Goal: Information Seeking & Learning: Understand process/instructions

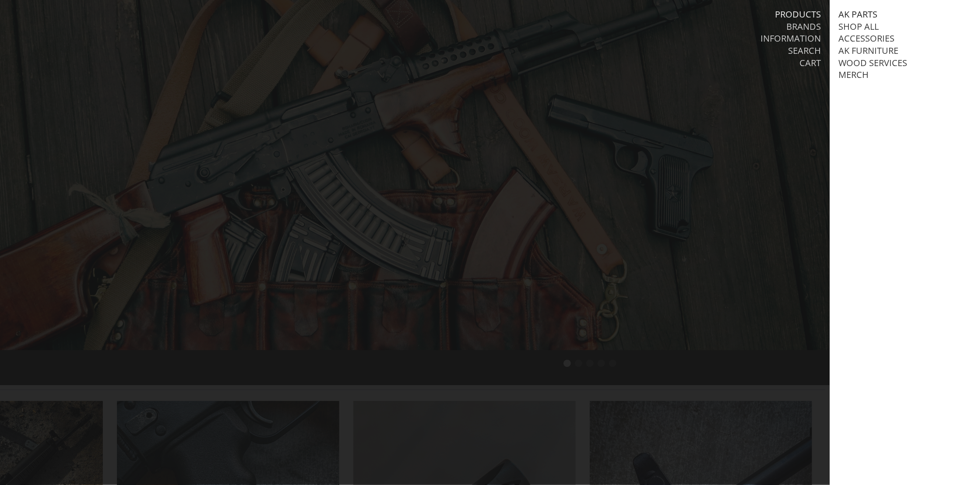
click at [857, 17] on link "AK Parts" at bounding box center [857, 14] width 39 height 11
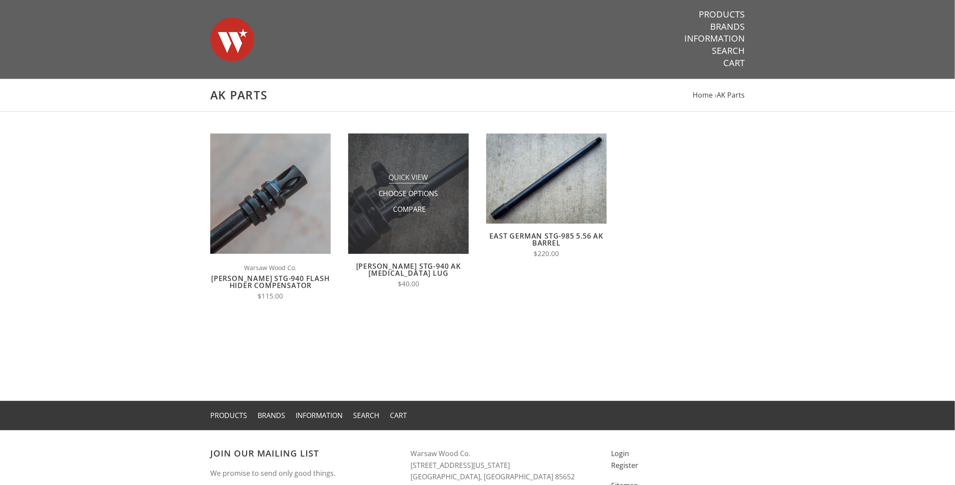
click at [410, 176] on span "Quick View" at bounding box center [408, 178] width 39 height 11
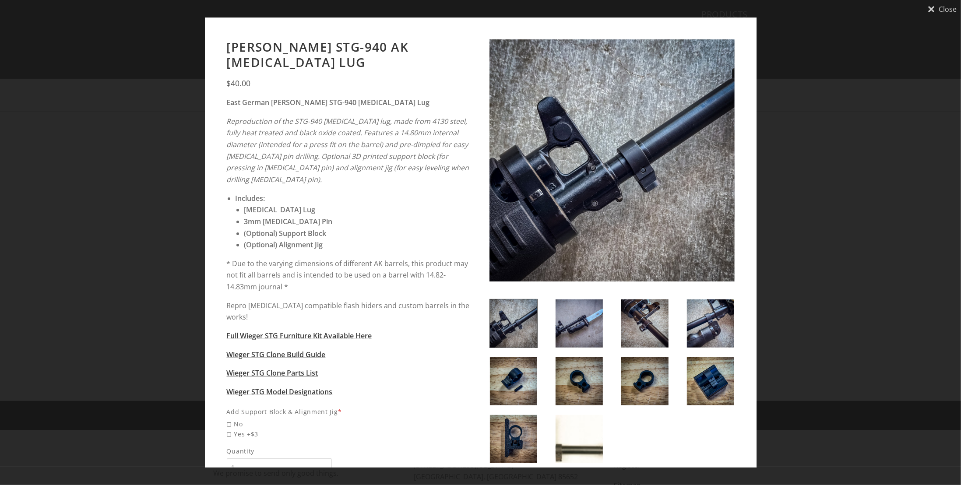
click at [528, 319] on img at bounding box center [513, 323] width 47 height 48
click at [561, 319] on img at bounding box center [579, 323] width 47 height 48
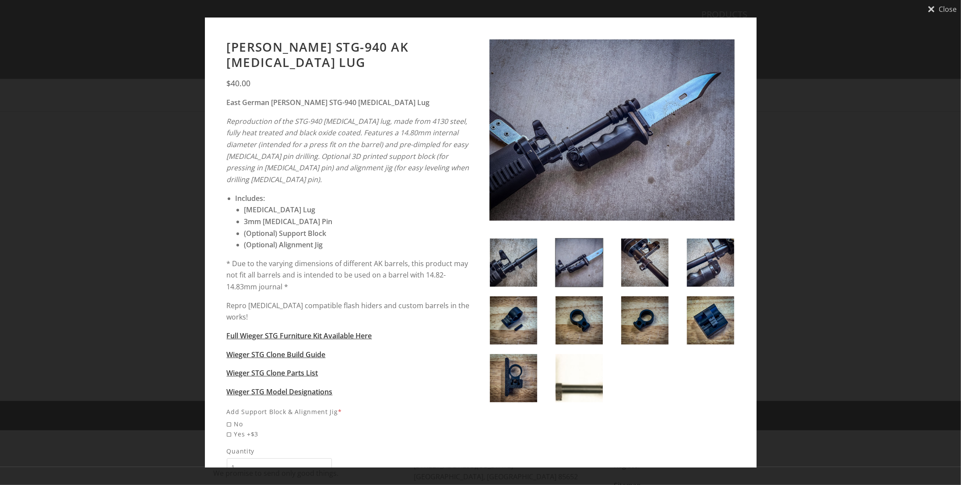
click at [643, 270] on img at bounding box center [644, 263] width 47 height 48
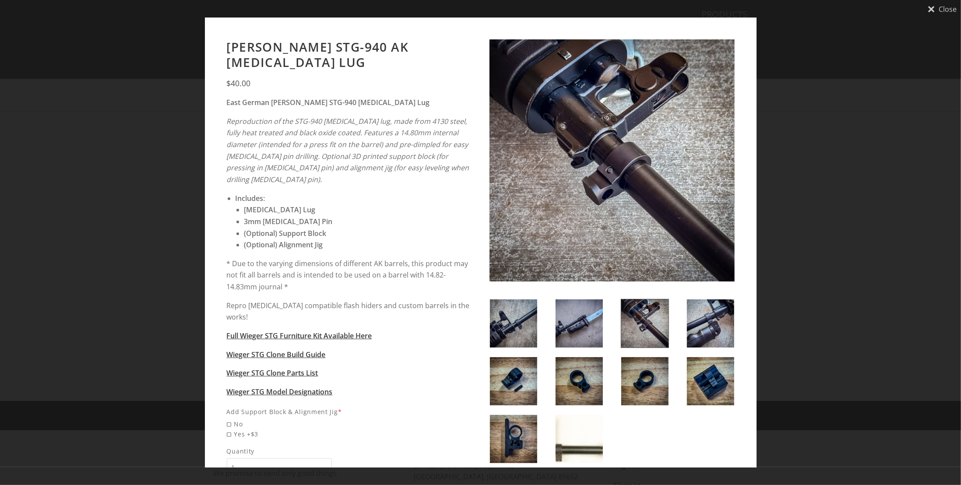
click at [695, 324] on img at bounding box center [710, 323] width 47 height 48
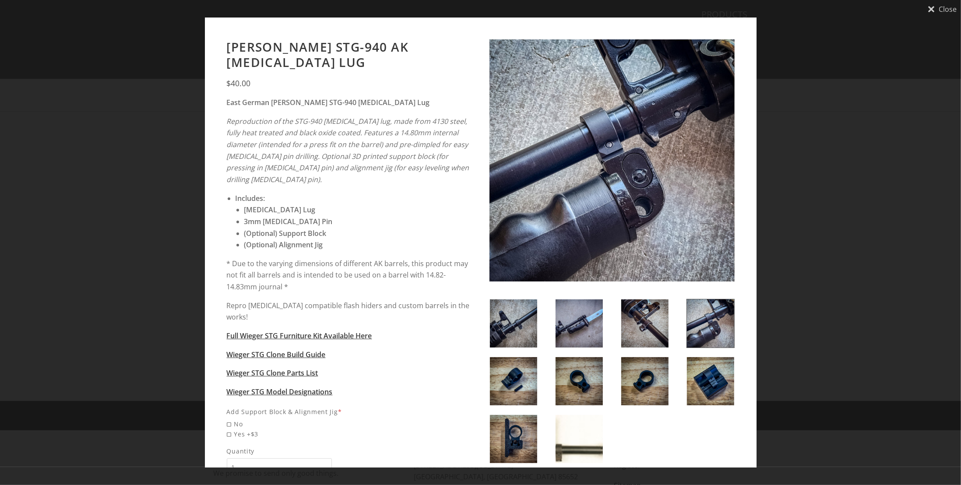
click at [512, 370] on img at bounding box center [513, 381] width 47 height 48
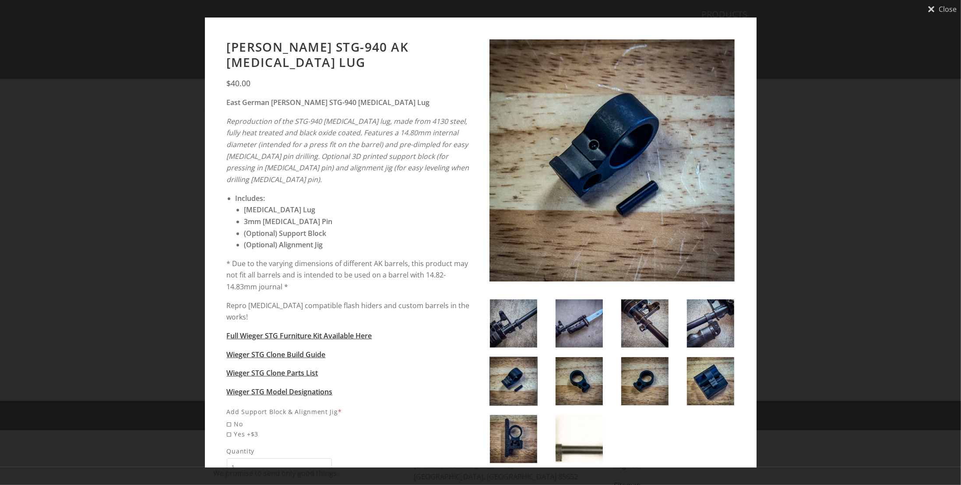
click at [567, 370] on img at bounding box center [579, 381] width 47 height 48
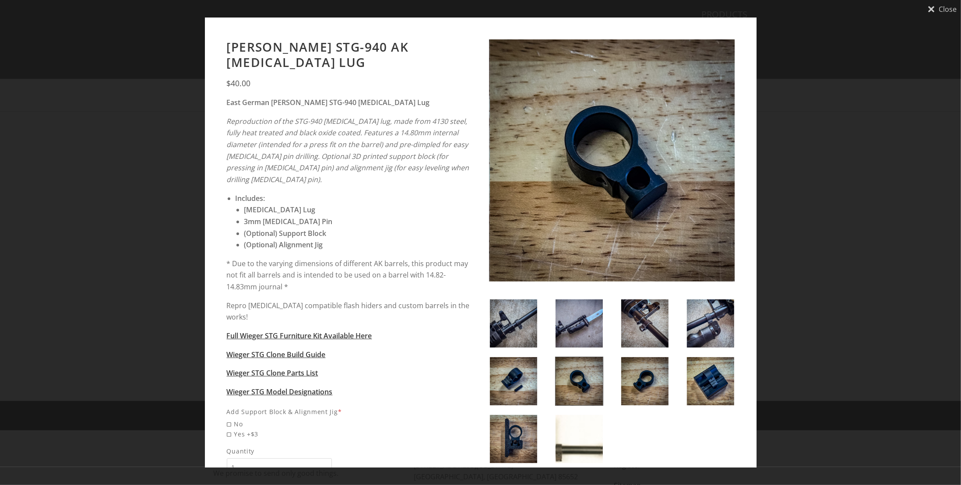
click at [641, 377] on img at bounding box center [644, 381] width 47 height 48
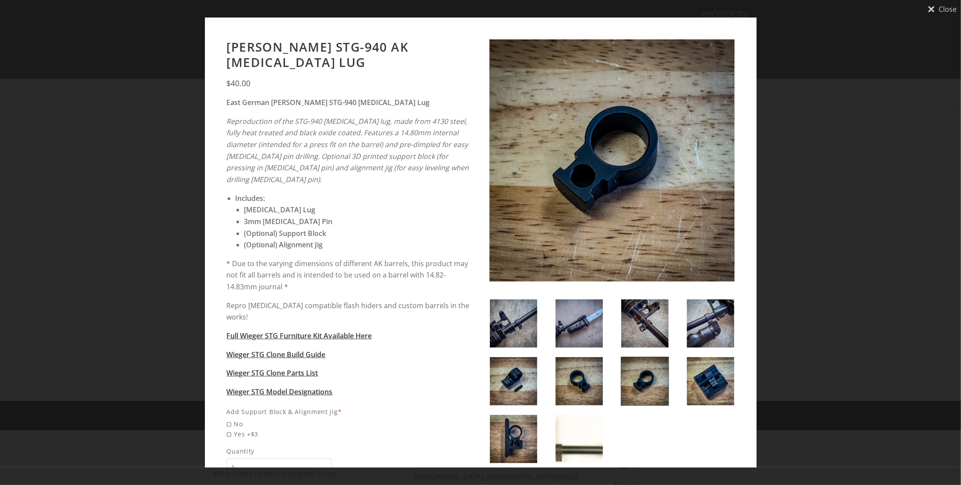
click at [697, 325] on img at bounding box center [710, 323] width 47 height 48
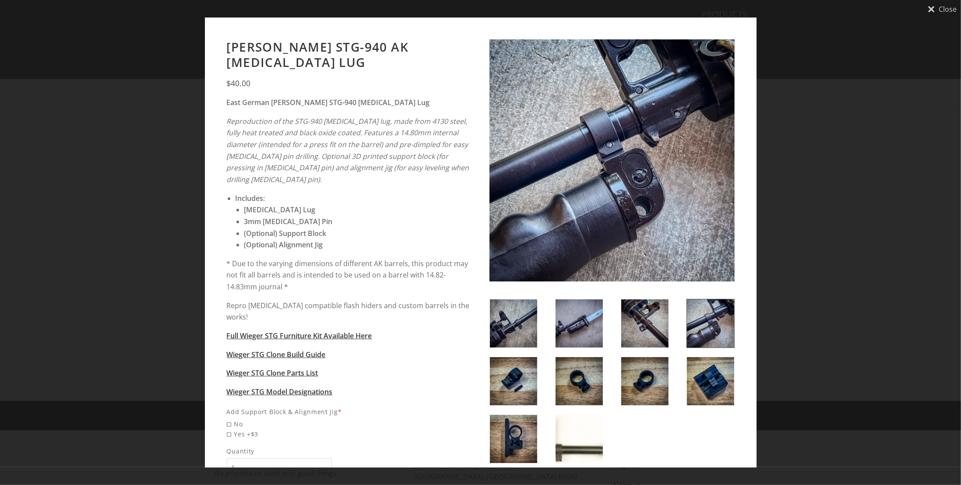
click at [654, 374] on img at bounding box center [644, 381] width 47 height 48
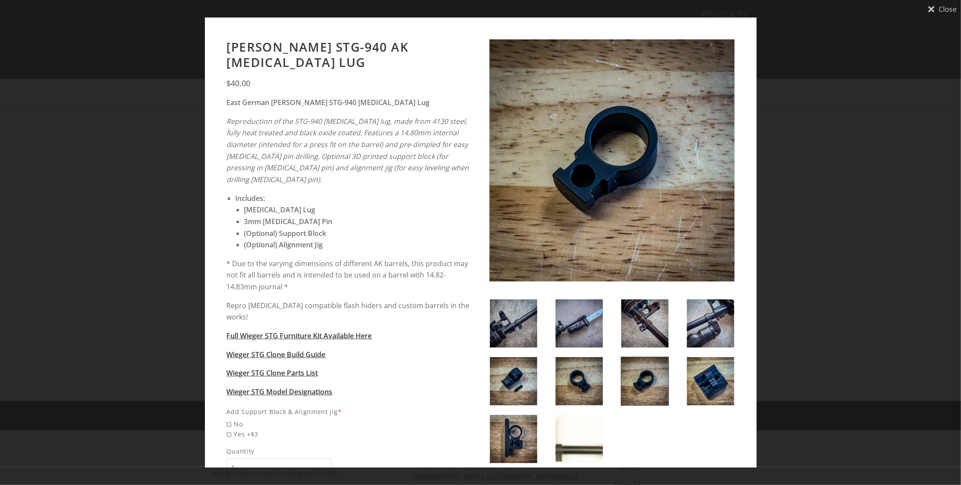
click at [578, 378] on img at bounding box center [579, 381] width 47 height 48
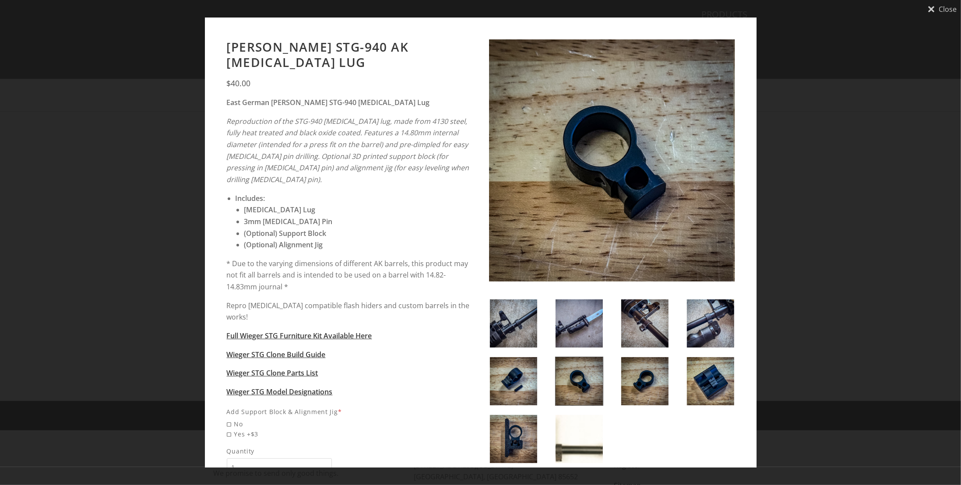
click at [529, 376] on img at bounding box center [513, 381] width 47 height 48
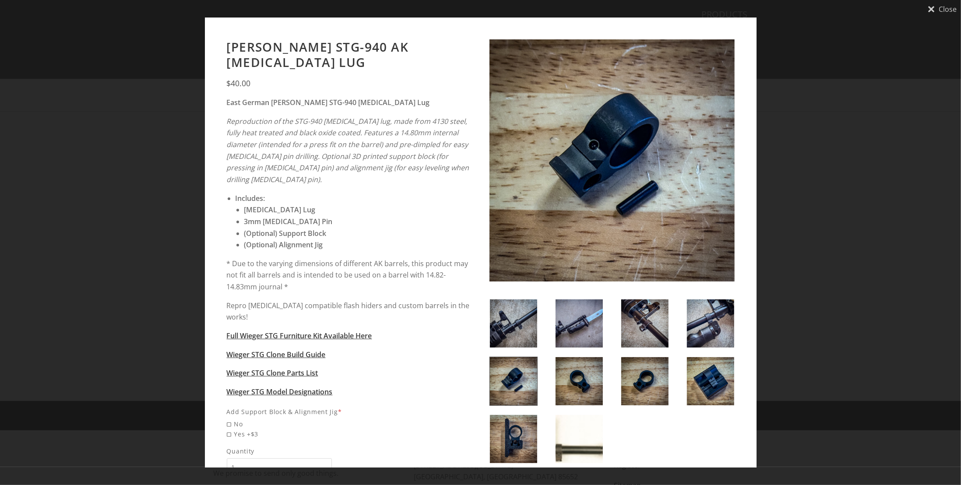
click at [794, 120] on div "Close Wieger STG-940 AK Bayonet Lug $40.00" at bounding box center [480, 242] width 961 height 485
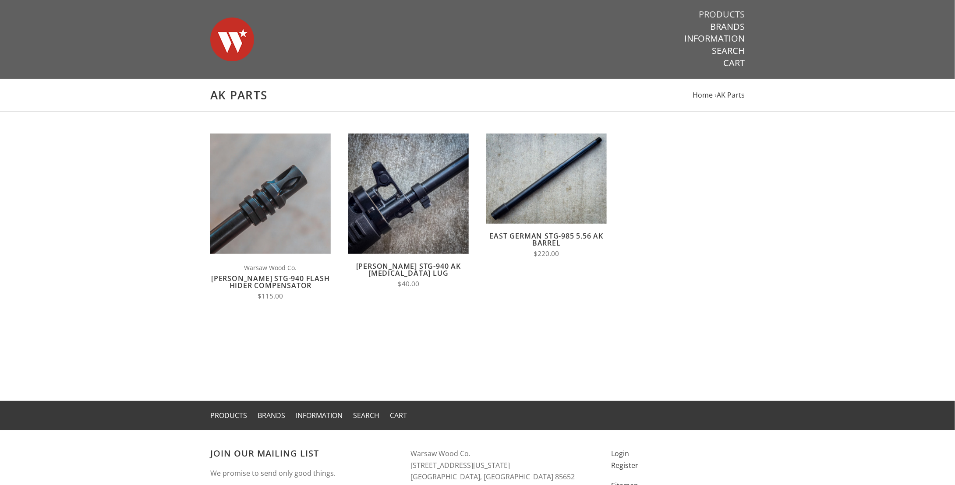
click at [736, 16] on link "Products" at bounding box center [721, 14] width 46 height 11
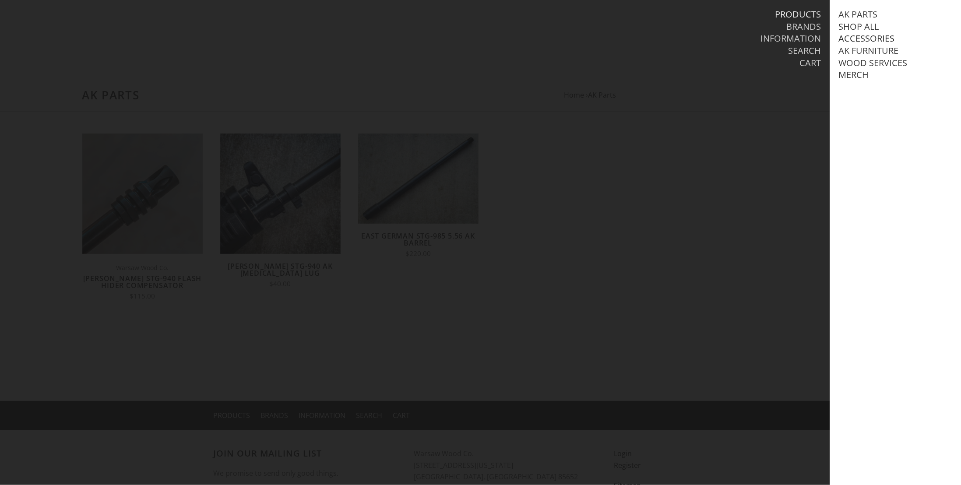
click at [867, 37] on link "Accessories" at bounding box center [866, 38] width 56 height 11
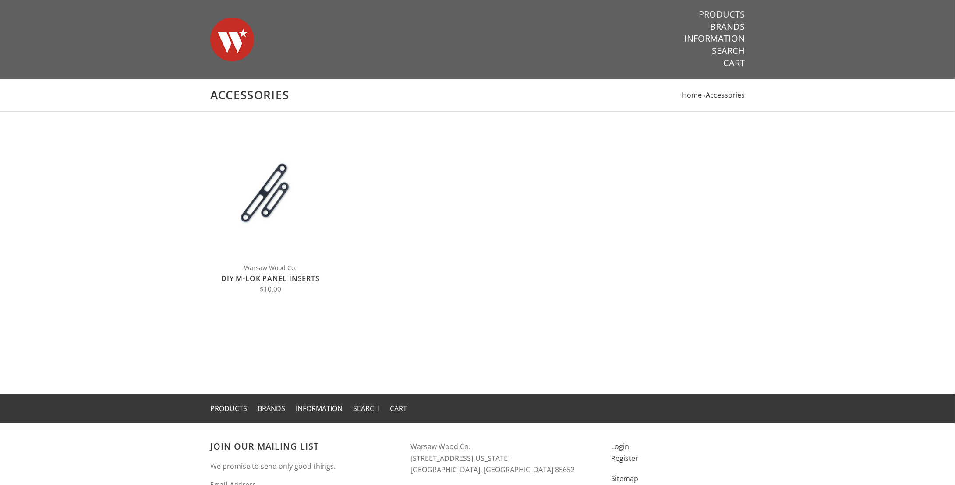
click at [733, 11] on link "Products" at bounding box center [721, 14] width 46 height 11
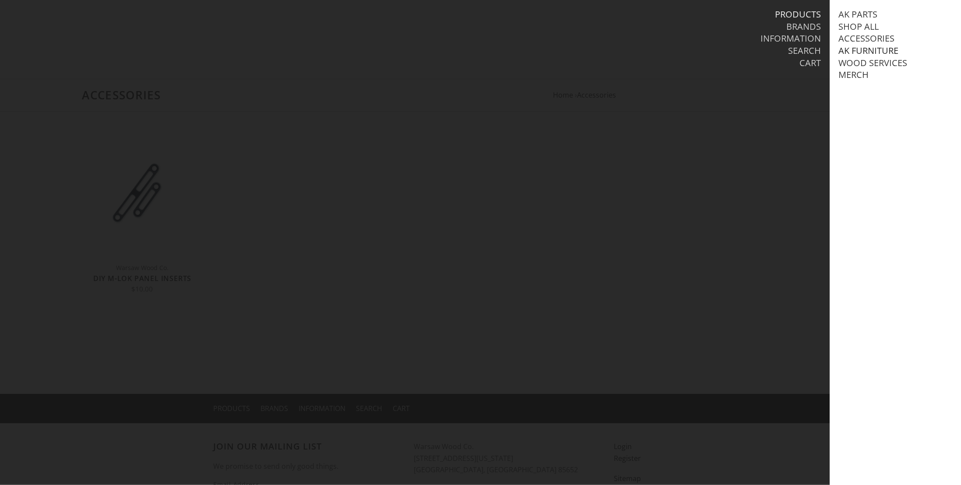
click at [853, 52] on link "AK Furniture" at bounding box center [868, 50] width 60 height 11
click at [857, 64] on link "View all AK Furniture" at bounding box center [896, 62] width 99 height 11
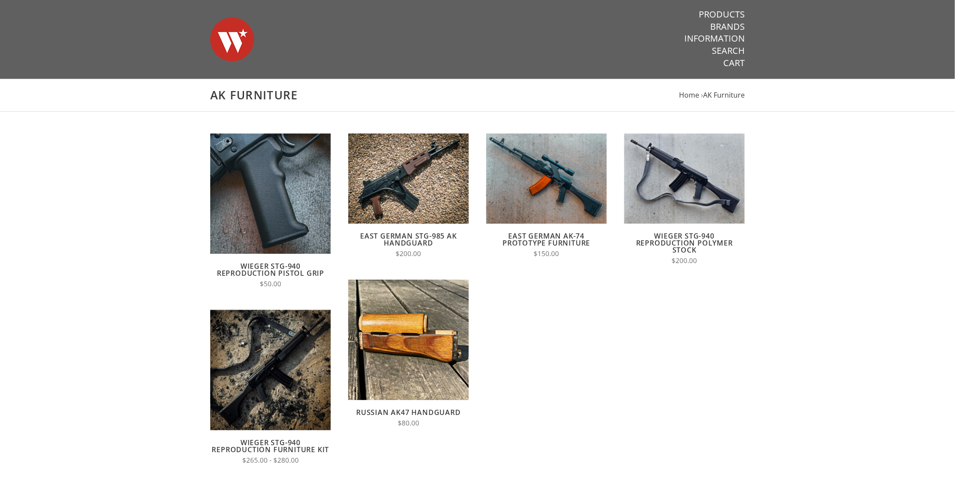
click at [578, 237] on link "East German AK-74 Prototype Furniture" at bounding box center [546, 239] width 88 height 17
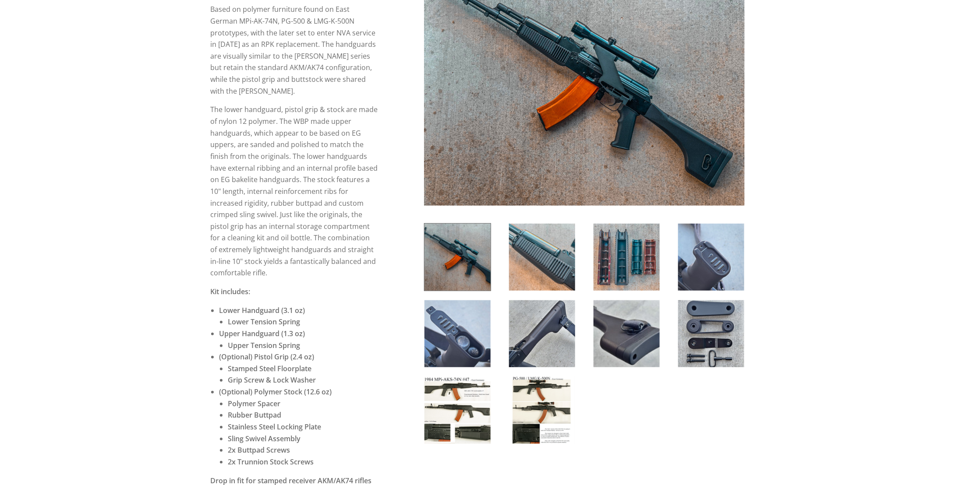
scroll to position [175, 0]
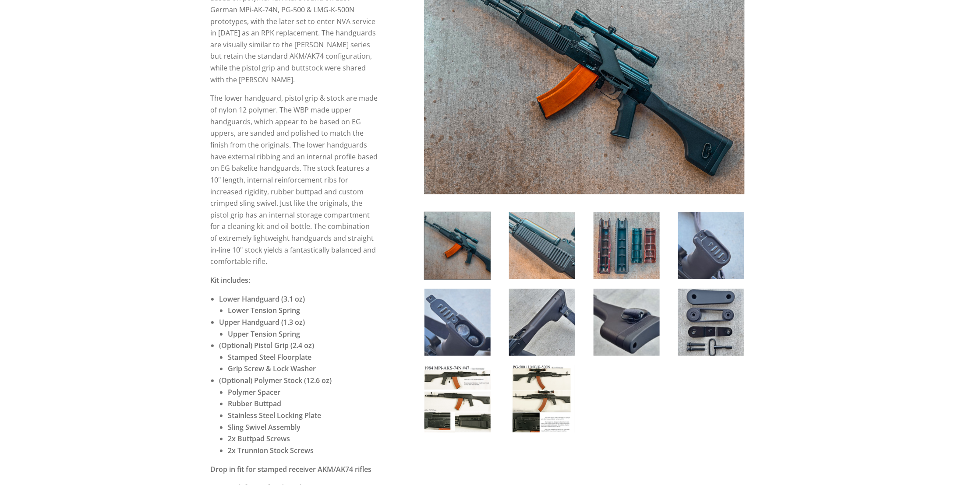
click at [460, 321] on img at bounding box center [457, 322] width 66 height 67
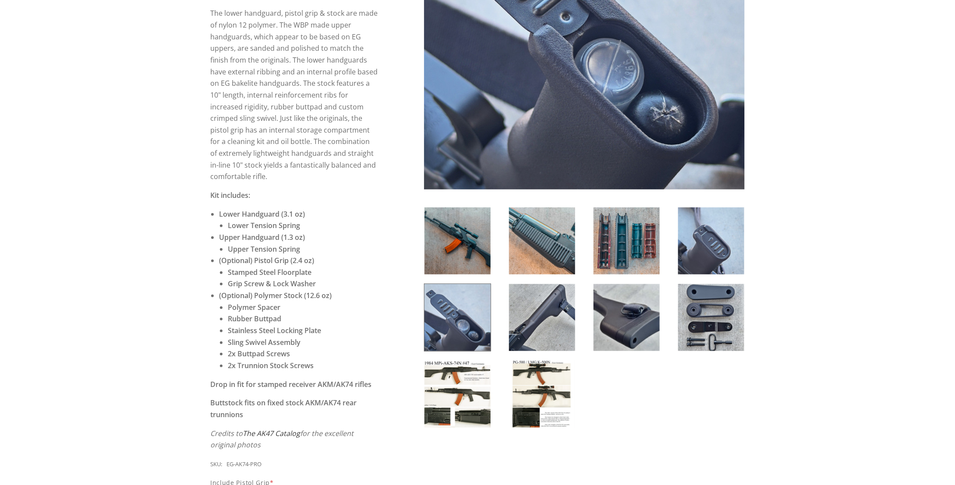
scroll to position [306, 0]
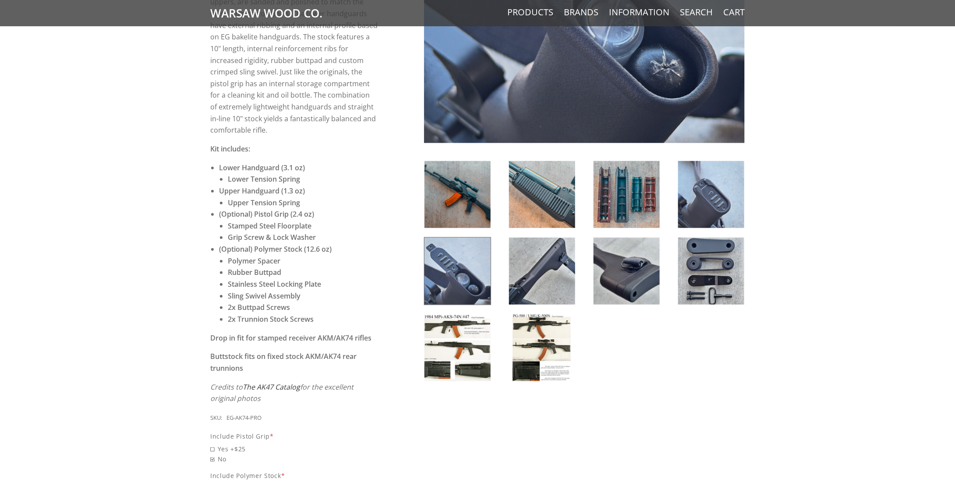
click at [539, 293] on img at bounding box center [542, 271] width 66 height 67
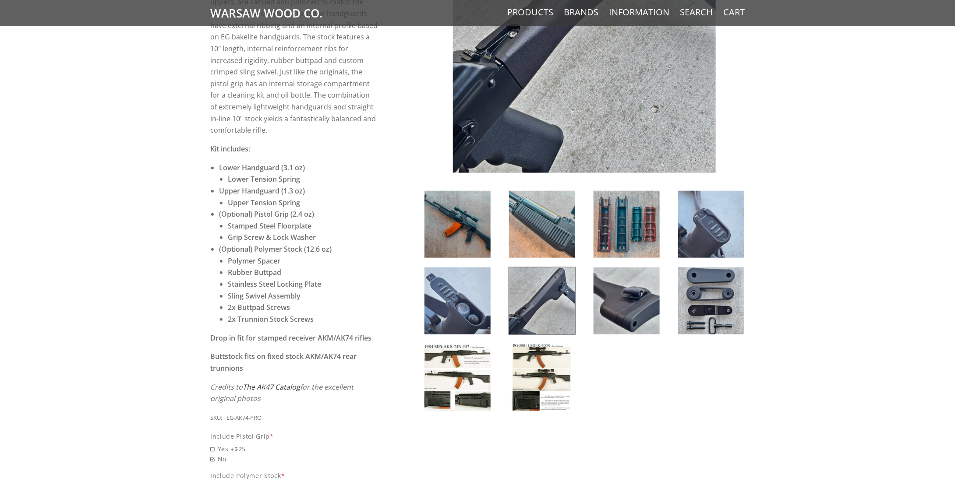
click at [613, 236] on img at bounding box center [626, 224] width 66 height 67
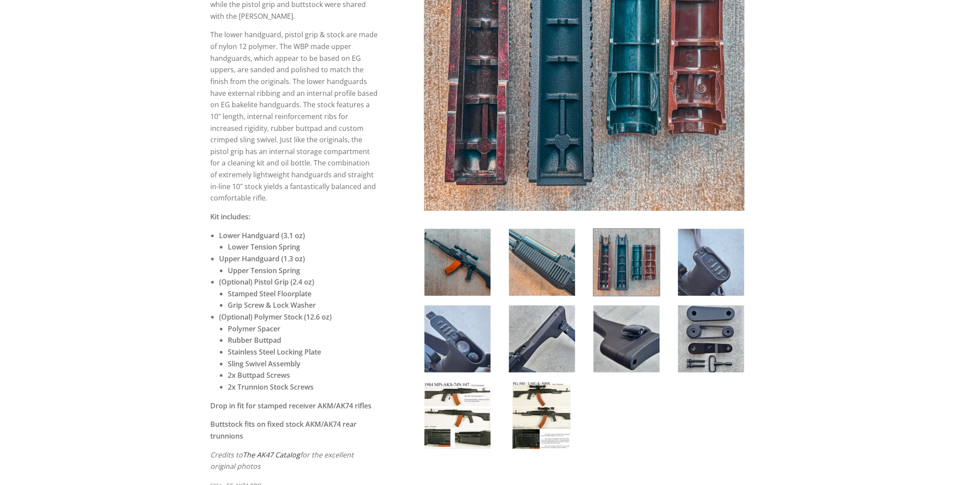
scroll to position [263, 0]
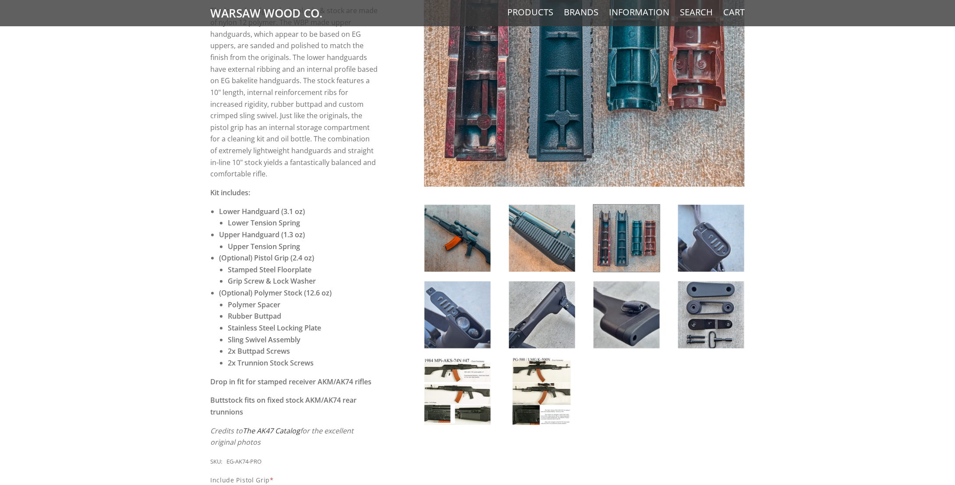
click at [708, 326] on img at bounding box center [711, 315] width 66 height 67
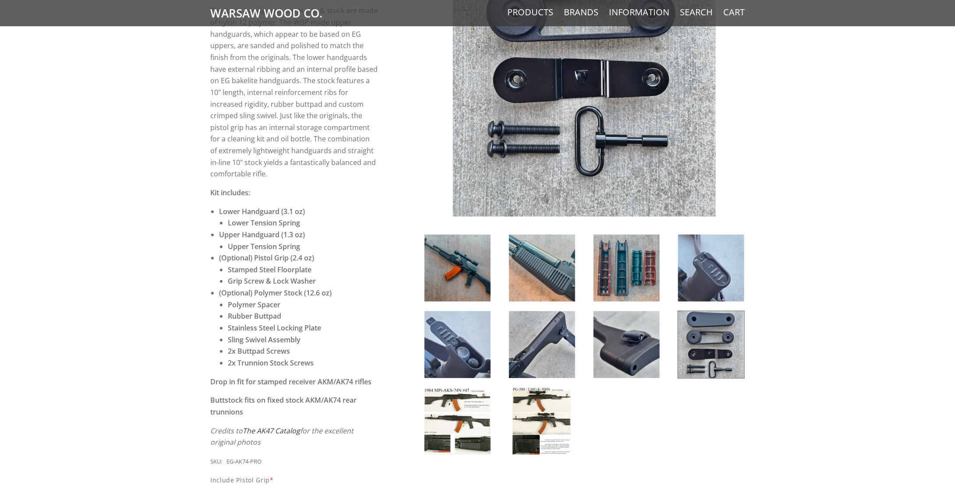
click at [541, 405] on img at bounding box center [542, 421] width 66 height 67
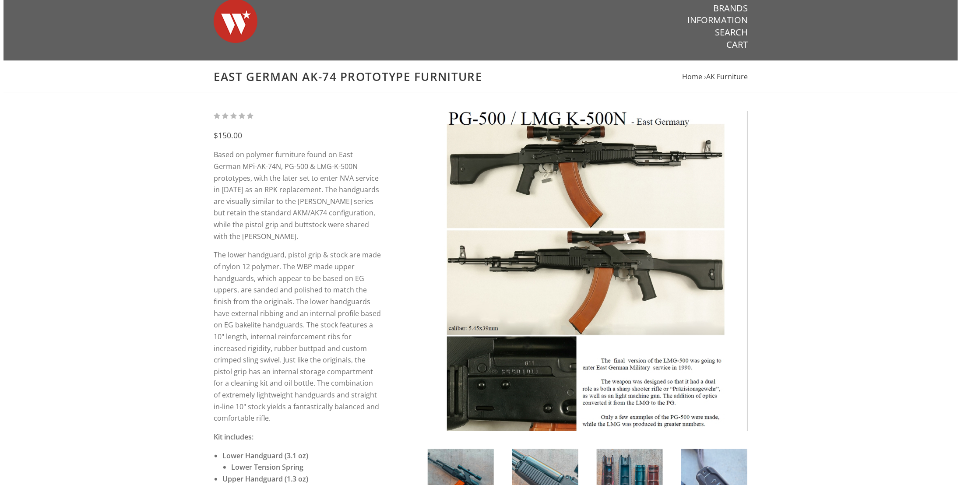
scroll to position [0, 0]
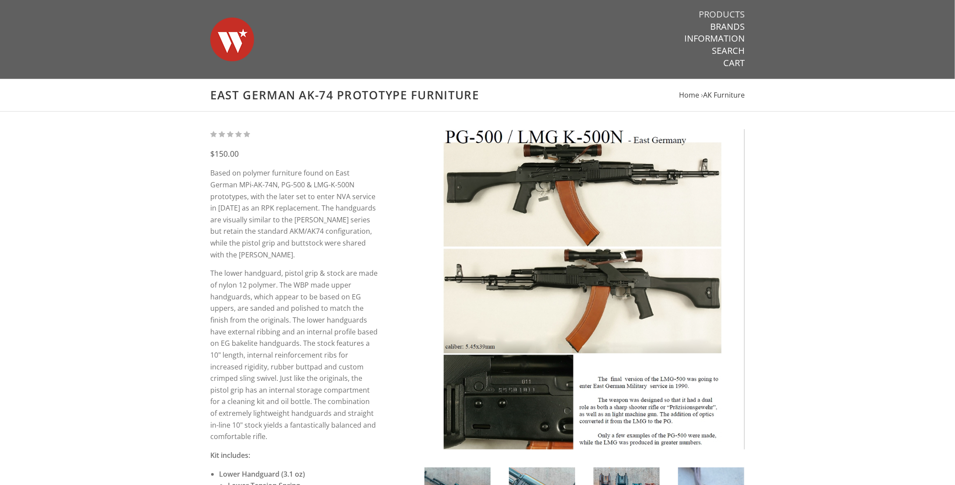
click at [737, 14] on link "Products" at bounding box center [721, 14] width 46 height 11
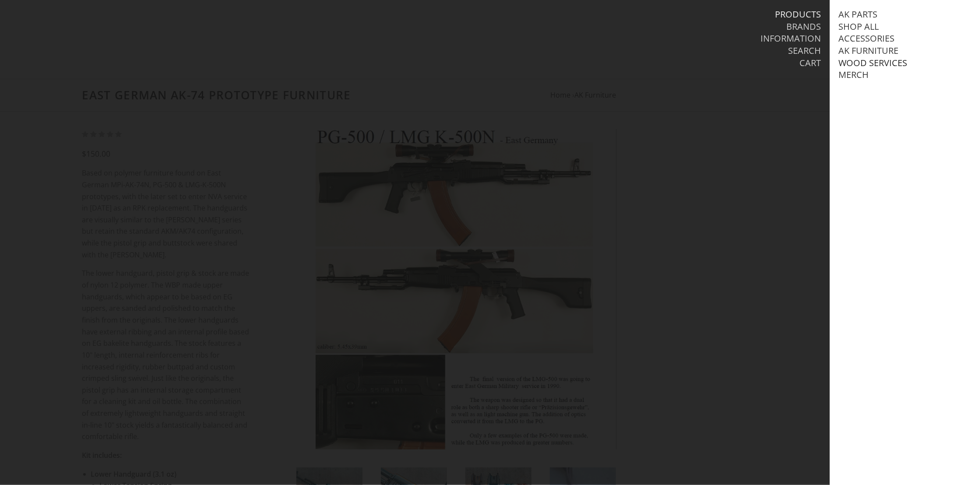
click at [874, 63] on link "Wood Services" at bounding box center [872, 62] width 69 height 11
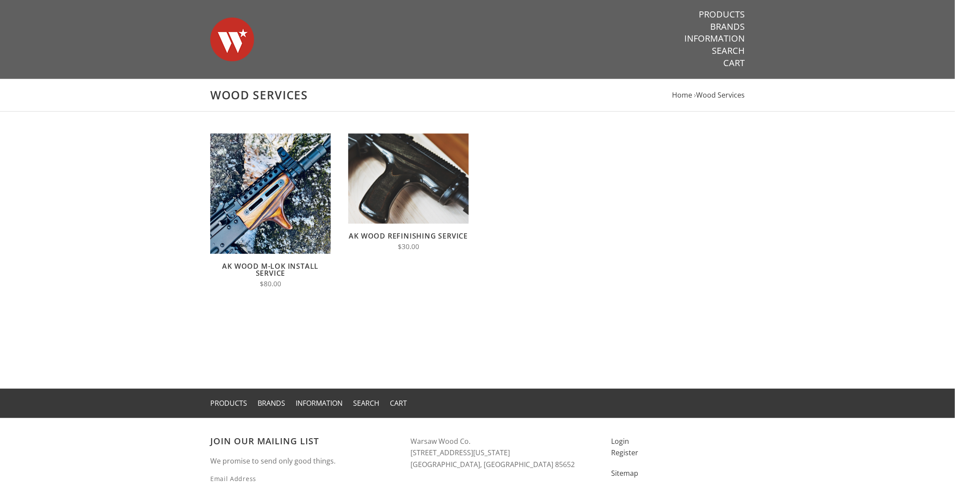
click at [833, 242] on main "Wood Services Home › Wood Services Quick View Choose Options Compare AK Wood M-…" at bounding box center [477, 234] width 955 height 310
click at [729, 15] on link "Products" at bounding box center [721, 14] width 46 height 11
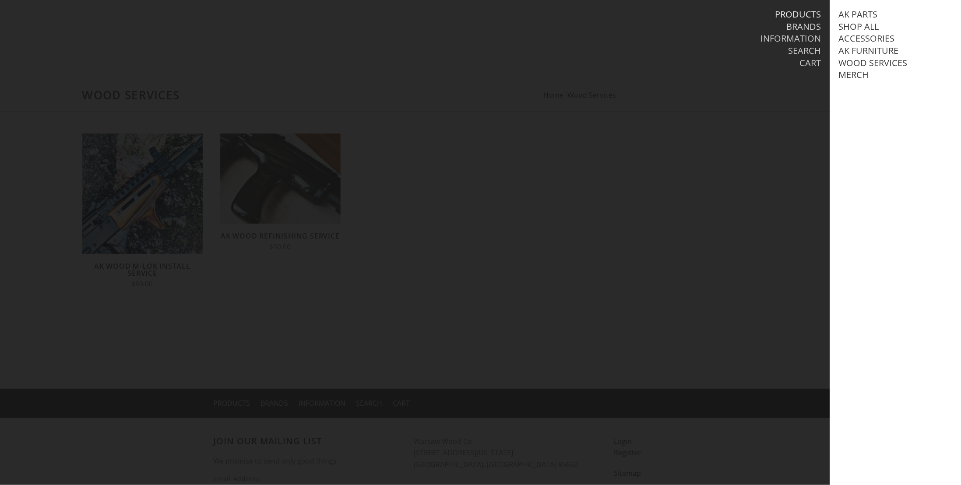
click at [798, 28] on link "Brands" at bounding box center [803, 26] width 35 height 11
click at [792, 10] on link "Products" at bounding box center [798, 14] width 46 height 11
click at [860, 72] on link "Merch" at bounding box center [853, 74] width 30 height 11
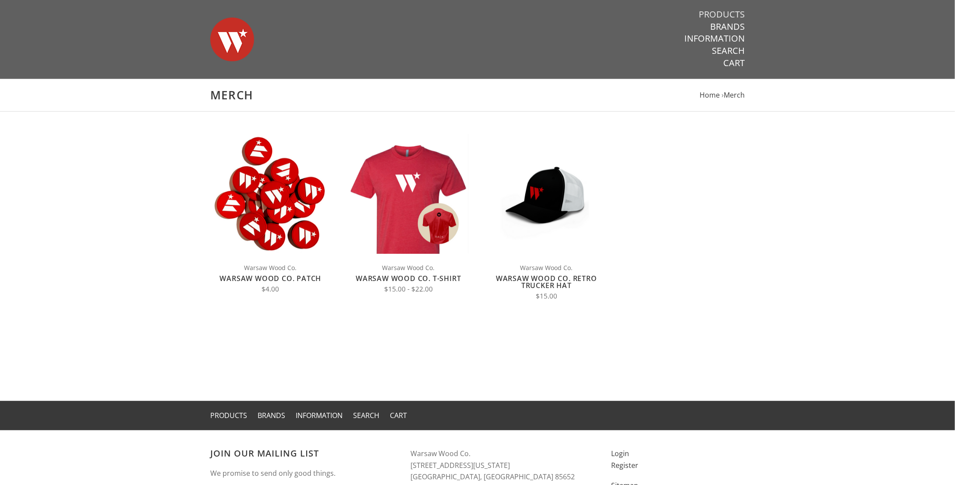
click at [728, 14] on link "Products" at bounding box center [721, 14] width 46 height 11
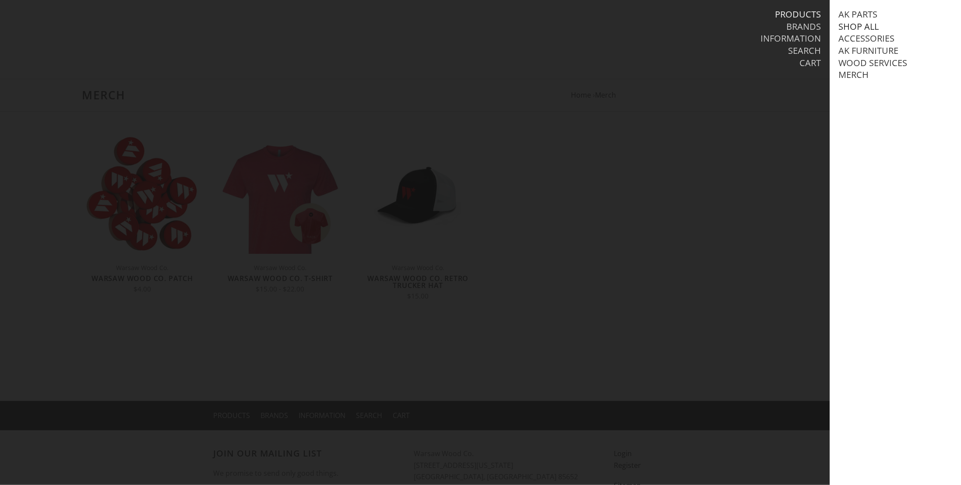
click at [857, 27] on link "Shop All" at bounding box center [858, 26] width 40 height 11
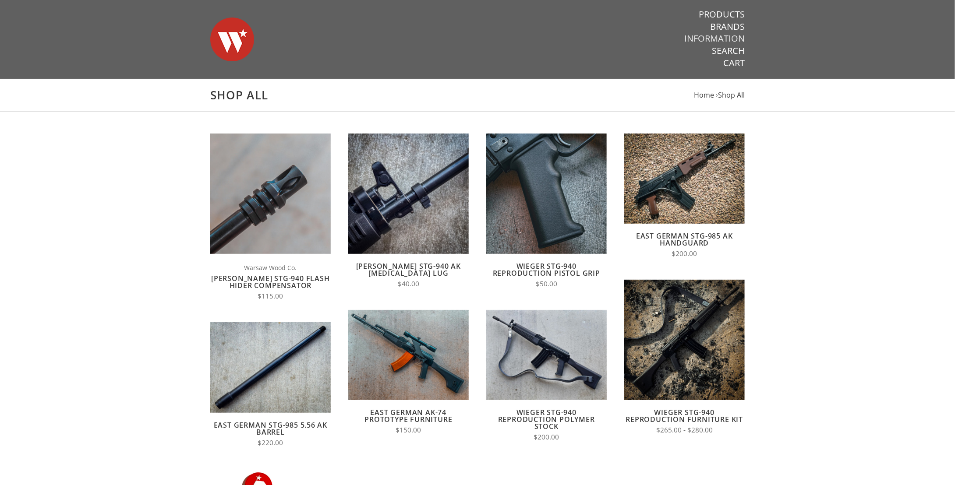
click at [731, 35] on link "Information" at bounding box center [714, 38] width 60 height 11
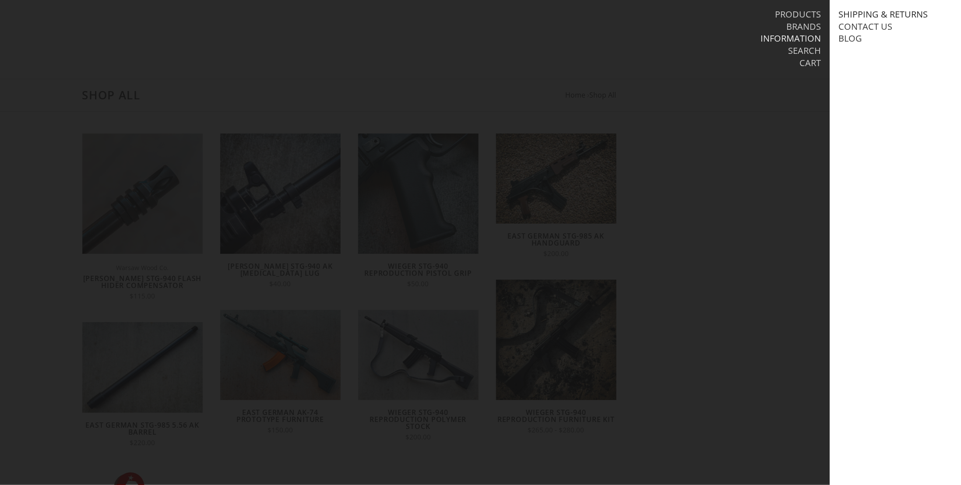
click at [877, 15] on link "Shipping & Returns" at bounding box center [882, 14] width 89 height 11
